Goal: Use online tool/utility: Utilize a website feature to perform a specific function

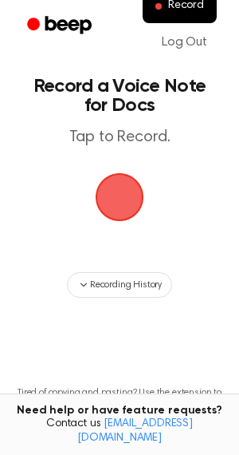
click at [117, 201] on span "button" at bounding box center [119, 197] width 45 height 45
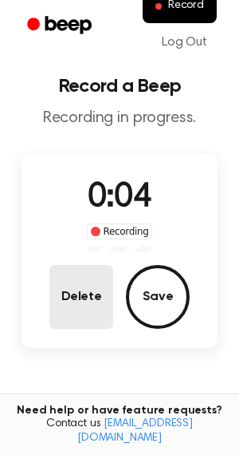
click at [80, 304] on button "Delete" at bounding box center [81, 297] width 64 height 64
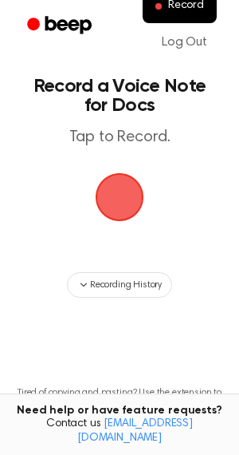
click at [110, 211] on span "button" at bounding box center [119, 196] width 57 height 57
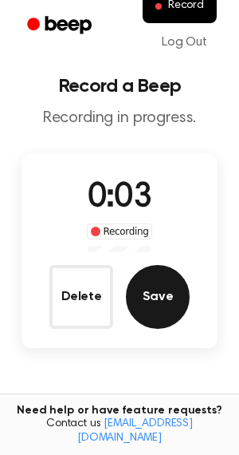
click at [141, 287] on button "Save" at bounding box center [158, 297] width 64 height 64
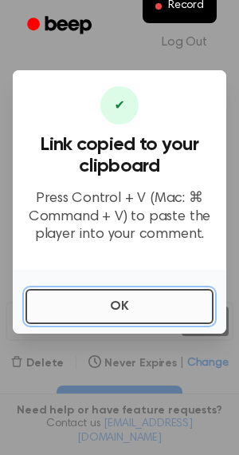
click at [98, 297] on button "OK" at bounding box center [120, 306] width 188 height 35
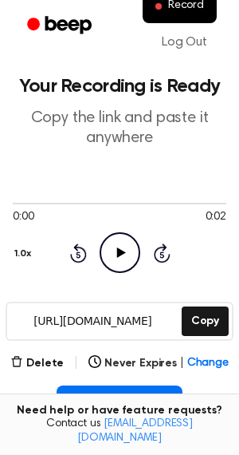
click at [112, 243] on icon "Play Audio" at bounding box center [120, 252] width 41 height 41
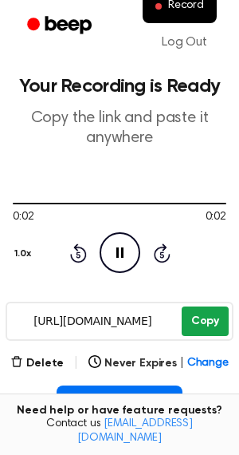
click at [195, 317] on button "Copy" at bounding box center [205, 321] width 47 height 30
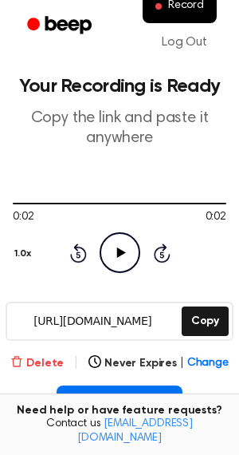
click at [34, 357] on button "Delete" at bounding box center [36, 363] width 53 height 17
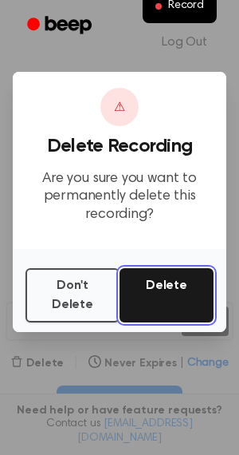
click at [167, 282] on button "Delete" at bounding box center [167, 295] width 94 height 54
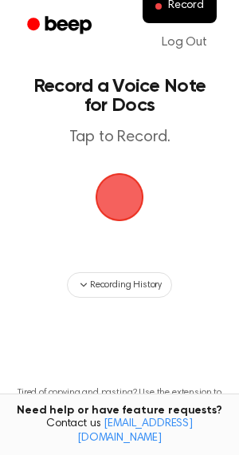
click at [104, 204] on span "button" at bounding box center [119, 196] width 77 height 77
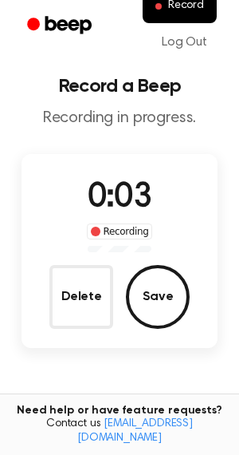
click at [126, 285] on div "Delete Save" at bounding box center [119, 297] width 140 height 64
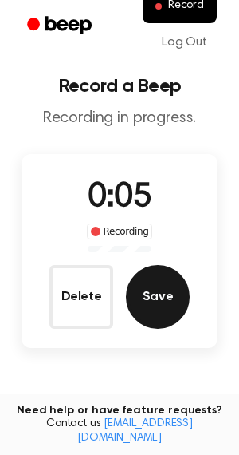
click at [137, 287] on button "Save" at bounding box center [158, 297] width 64 height 64
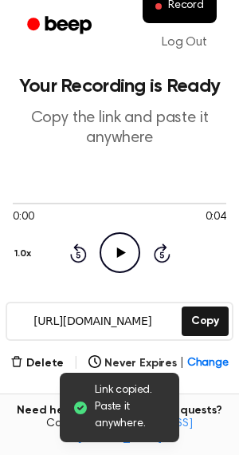
click at [120, 250] on icon at bounding box center [120, 252] width 9 height 10
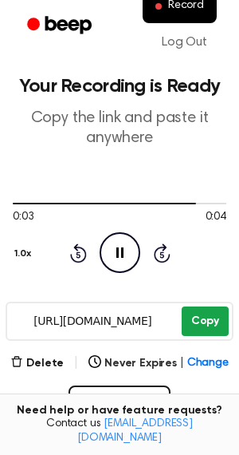
click at [204, 321] on button "Copy" at bounding box center [205, 321] width 47 height 30
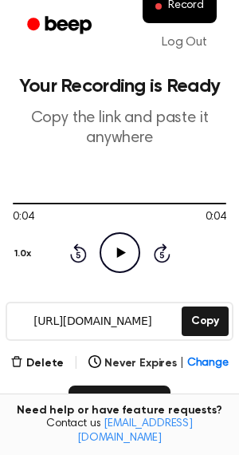
click at [88, 396] on button "Record" at bounding box center [119, 404] width 101 height 38
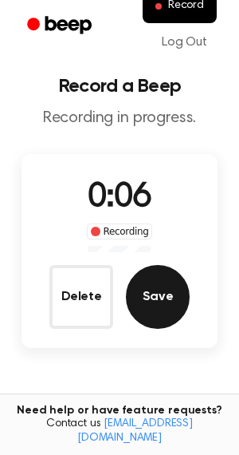
click at [167, 306] on button "Save" at bounding box center [158, 297] width 64 height 64
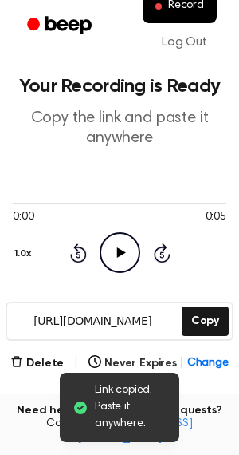
click at [113, 252] on icon "Play Audio" at bounding box center [120, 252] width 41 height 41
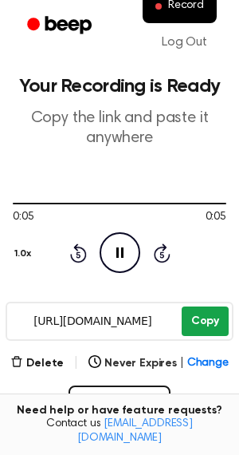
click at [195, 317] on button "Copy" at bounding box center [205, 321] width 47 height 30
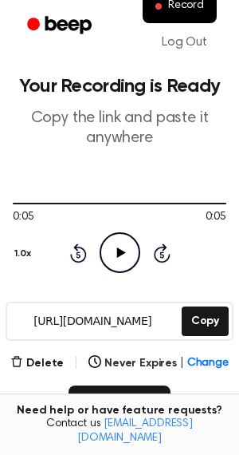
click at [109, 395] on button "Record" at bounding box center [119, 404] width 101 height 38
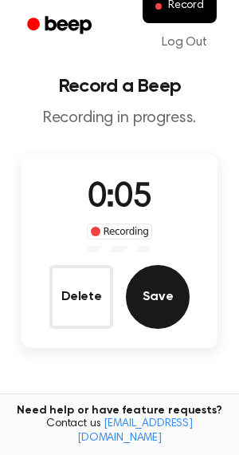
click at [161, 303] on button "Save" at bounding box center [158, 297] width 64 height 64
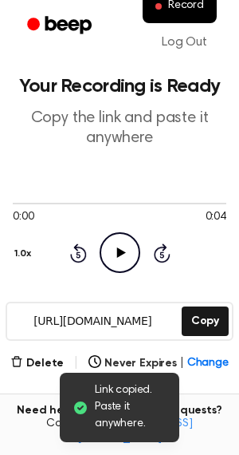
click at [107, 248] on icon "Play Audio" at bounding box center [120, 252] width 41 height 41
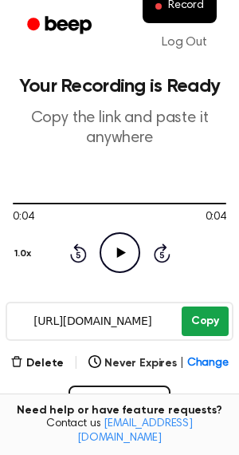
click at [211, 323] on button "Copy" at bounding box center [205, 321] width 47 height 30
